Goal: Task Accomplishment & Management: Complete application form

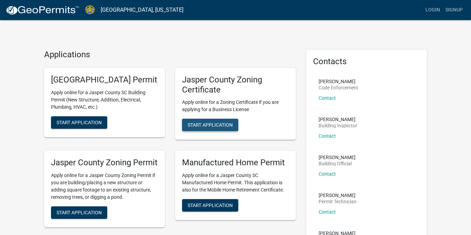
click at [217, 127] on span "Start Application" at bounding box center [210, 125] width 45 height 6
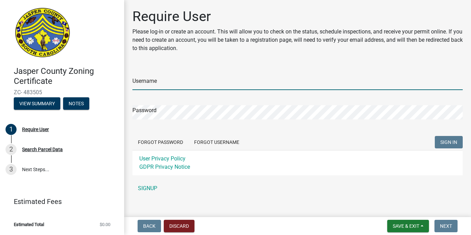
type input "stepbystep05"
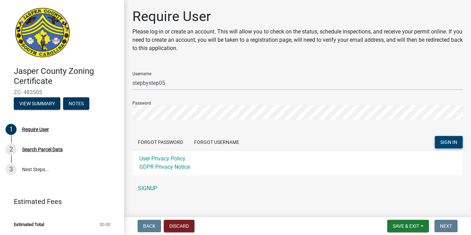
click at [445, 143] on span "SIGN IN" at bounding box center [448, 142] width 17 height 6
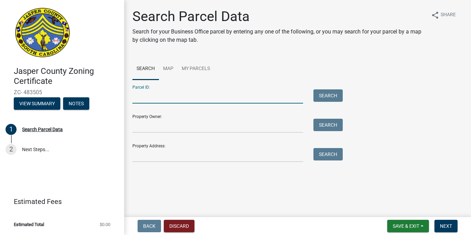
click at [160, 100] on input "Parcel ID:" at bounding box center [217, 96] width 171 height 14
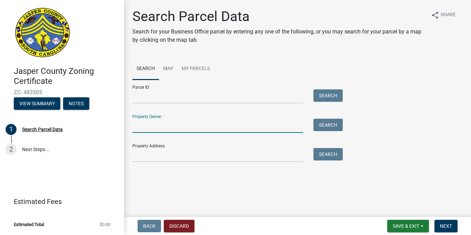
click at [144, 128] on input "Property Owner:" at bounding box center [217, 126] width 171 height 14
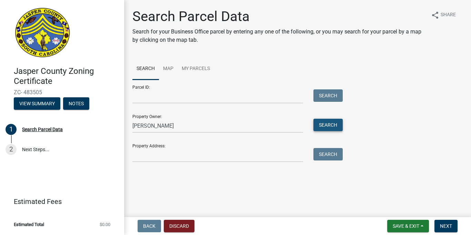
click at [320, 129] on button "Search" at bounding box center [327, 125] width 29 height 12
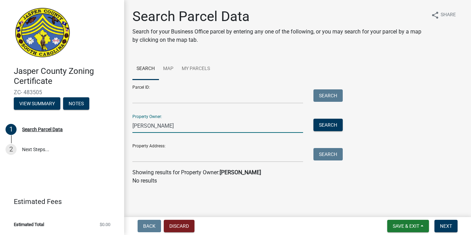
drag, startPoint x: 203, startPoint y: 125, endPoint x: 211, endPoint y: 125, distance: 7.9
click at [206, 124] on input "[PERSON_NAME]" at bounding box center [217, 126] width 171 height 14
type input "H"
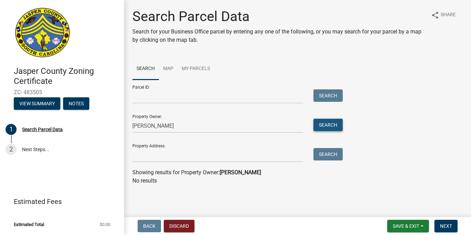
drag, startPoint x: 329, startPoint y: 124, endPoint x: 325, endPoint y: 125, distance: 4.5
click at [328, 124] on button "Search" at bounding box center [327, 125] width 29 height 12
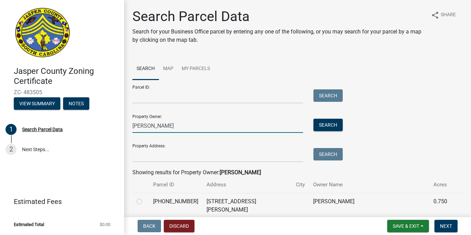
click at [177, 130] on input "[PERSON_NAME]" at bounding box center [217, 126] width 171 height 14
type input "K"
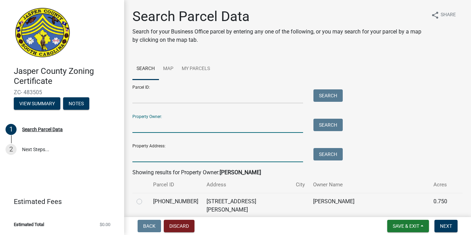
click at [164, 161] on input "Property Address:" at bounding box center [217, 155] width 171 height 14
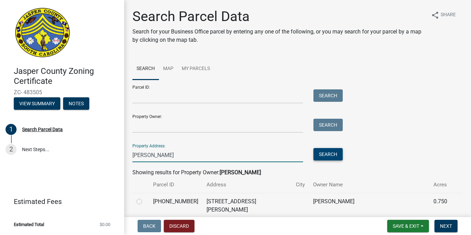
type input "[PERSON_NAME]"
click at [321, 152] on button "Search" at bounding box center [327, 154] width 29 height 12
